Goal: Transaction & Acquisition: Purchase product/service

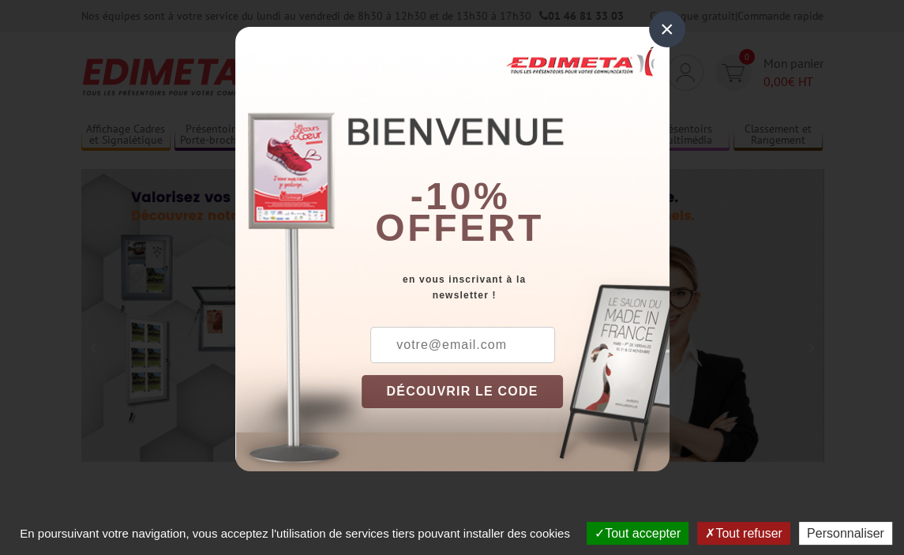
click at [666, 27] on div "×" at bounding box center [667, 29] width 36 height 36
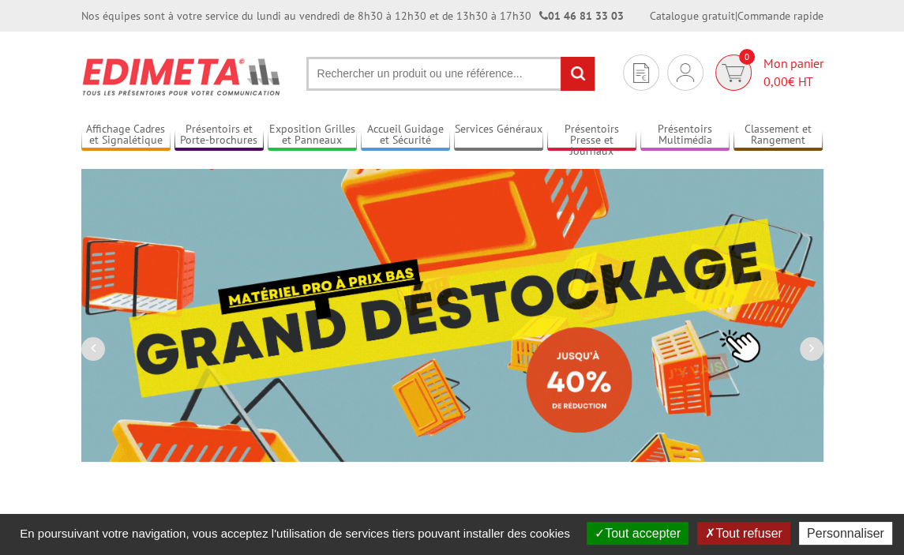
click at [794, 65] on span "Mon panier 0,00 € HT" at bounding box center [794, 72] width 60 height 36
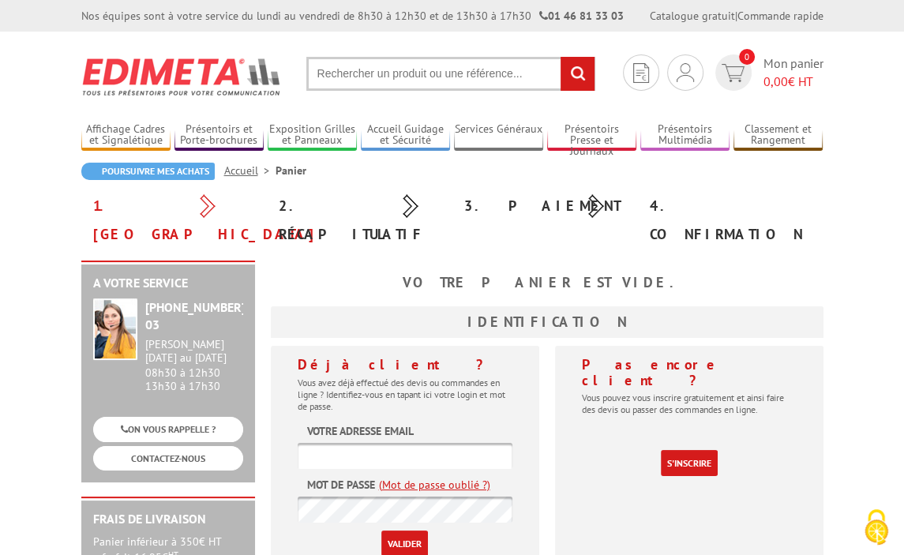
click at [374, 423] on label "Votre adresse email" at bounding box center [360, 431] width 107 height 16
click at [377, 423] on label "Votre adresse email" at bounding box center [360, 431] width 107 height 16
click at [381, 423] on label "Votre adresse email" at bounding box center [360, 431] width 107 height 16
click at [332, 423] on form "Votre adresse email Mot de passe (Mot de passe oublié ?) Valider" at bounding box center [405, 489] width 215 height 133
click at [336, 423] on label "Votre adresse email" at bounding box center [360, 431] width 107 height 16
